Goal: Obtain resource: Download file/media

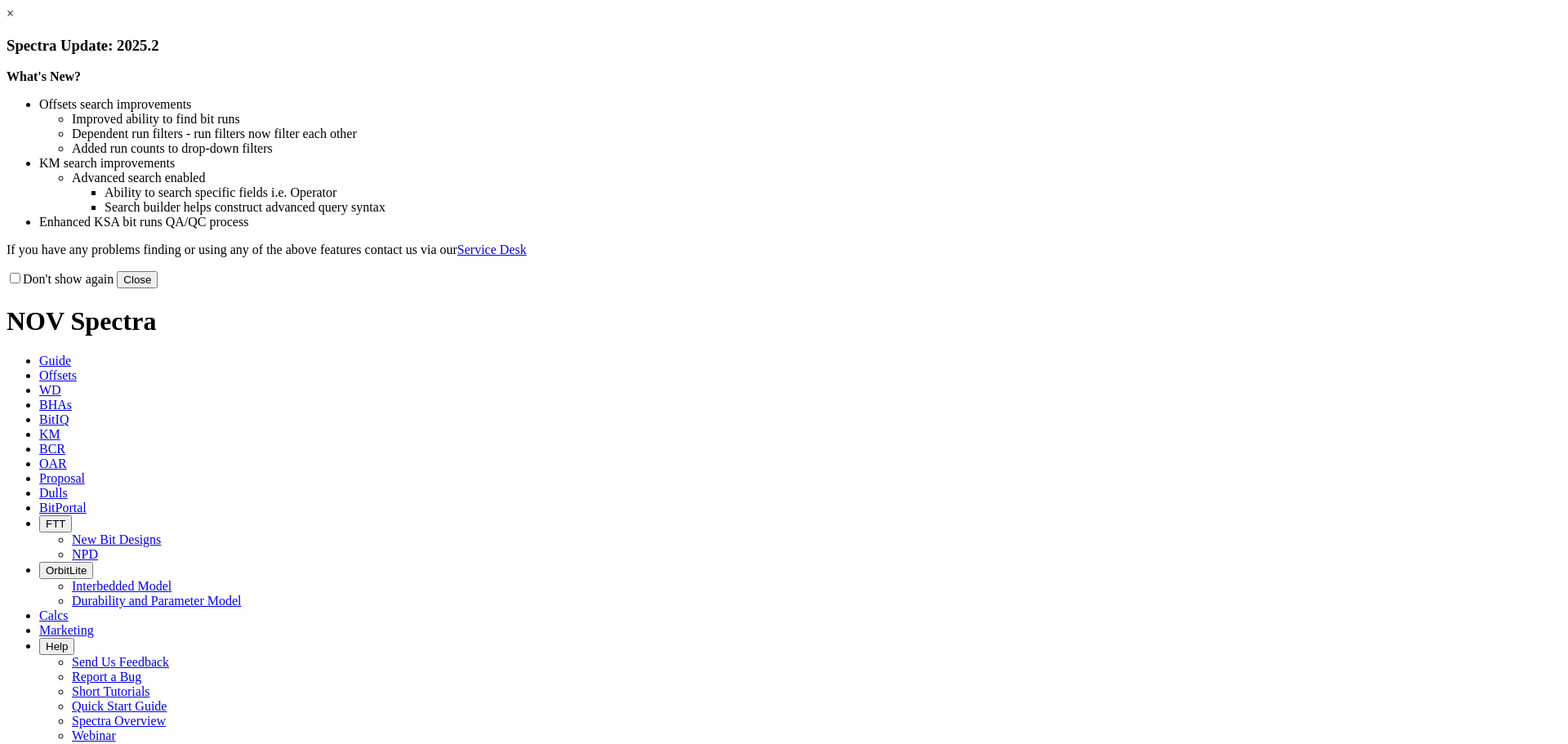
click at [14, 21] on link "×" at bounding box center [10, 13] width 7 height 14
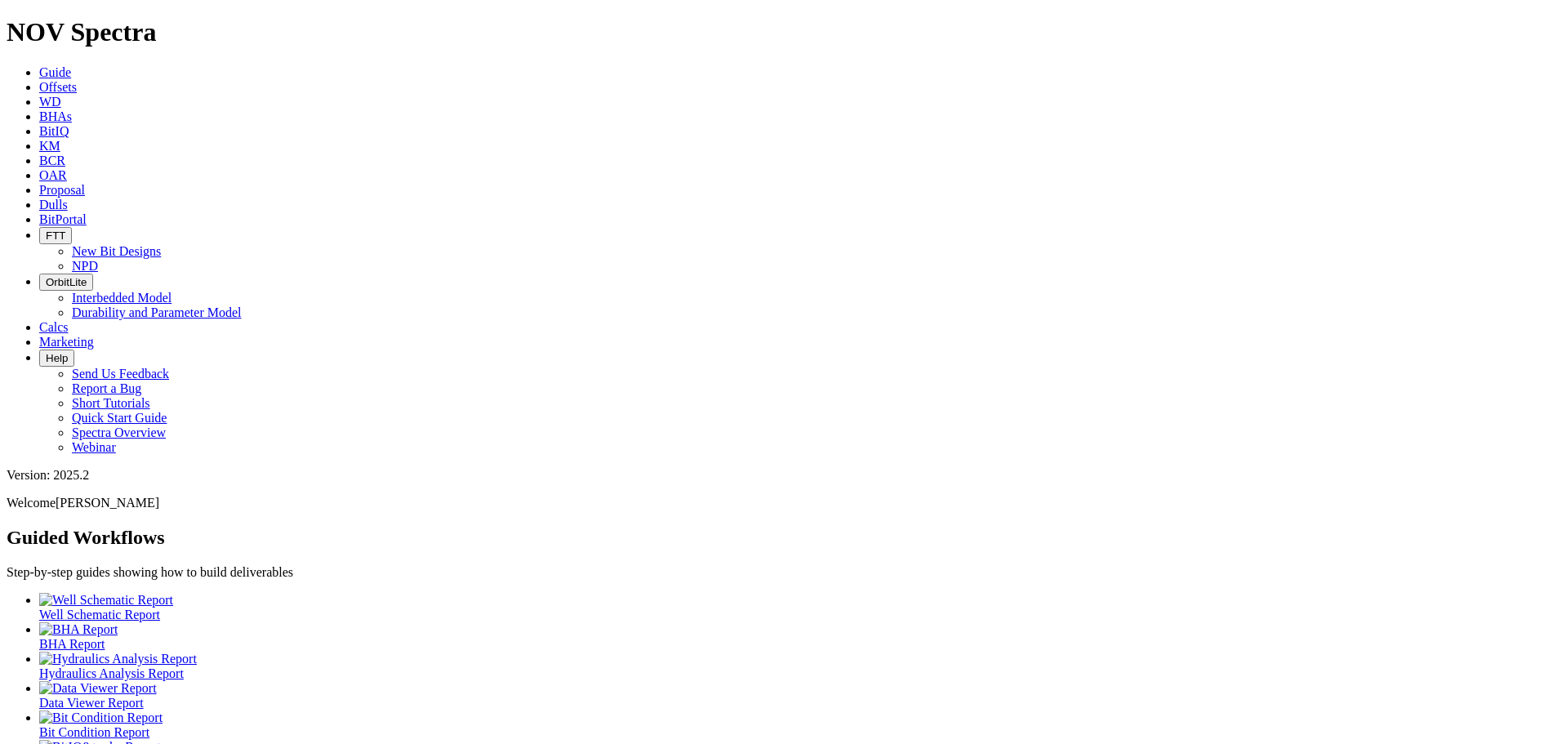
click at [77, 80] on span "Offsets" at bounding box center [58, 86] width 38 height 14
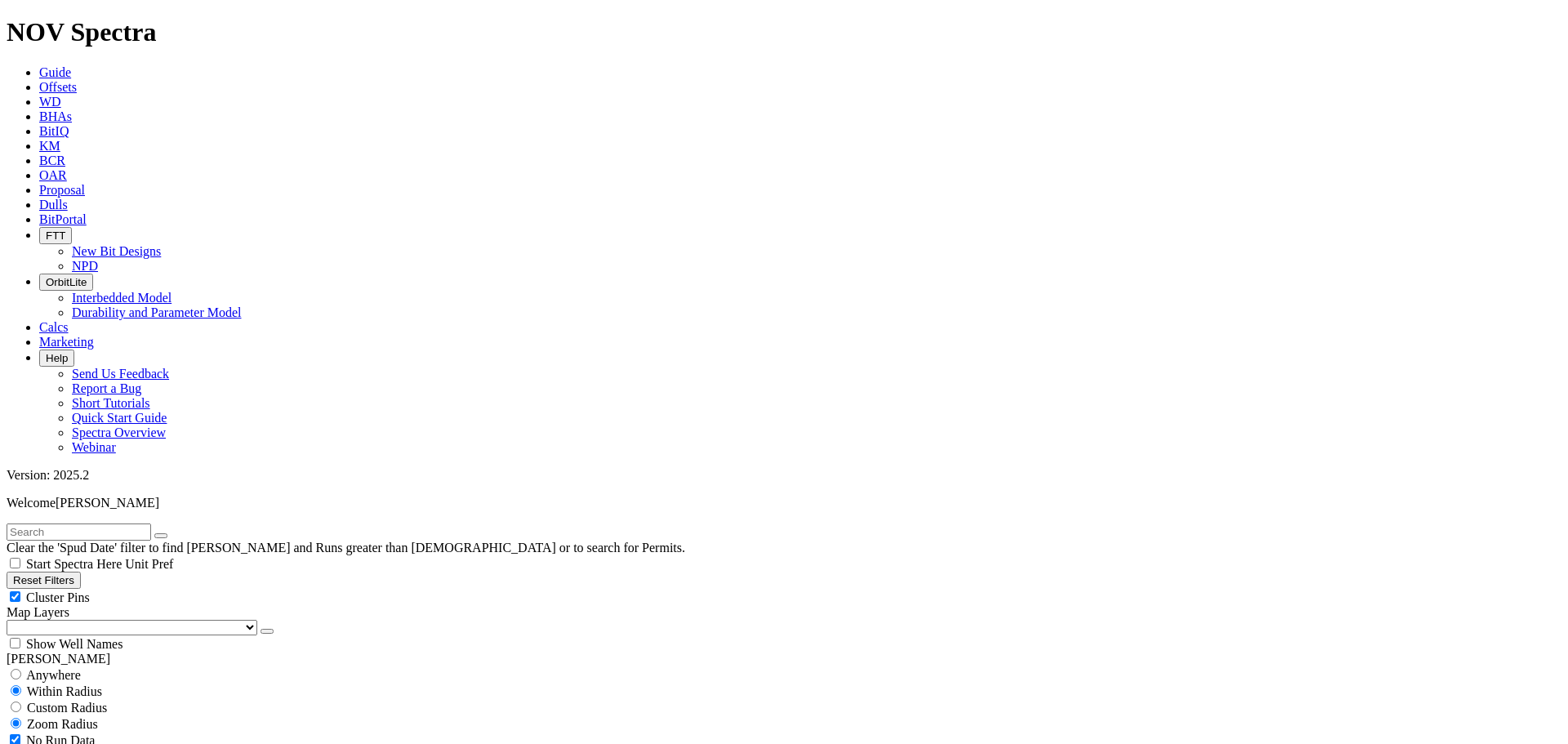
type input "[DATE]"
